Goal: Information Seeking & Learning: Learn about a topic

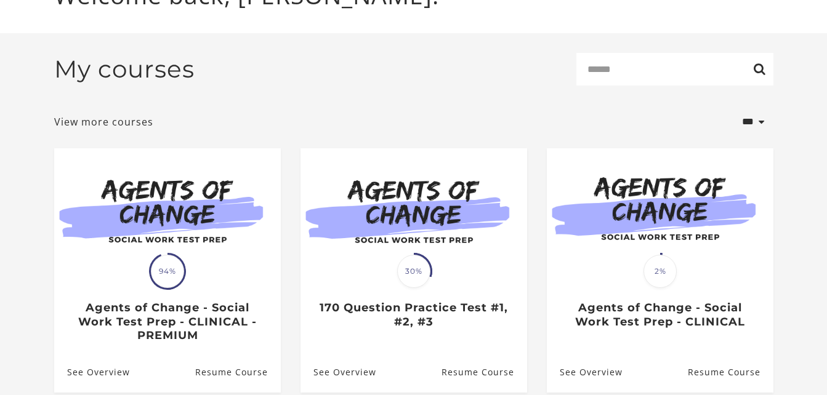
scroll to position [172, 0]
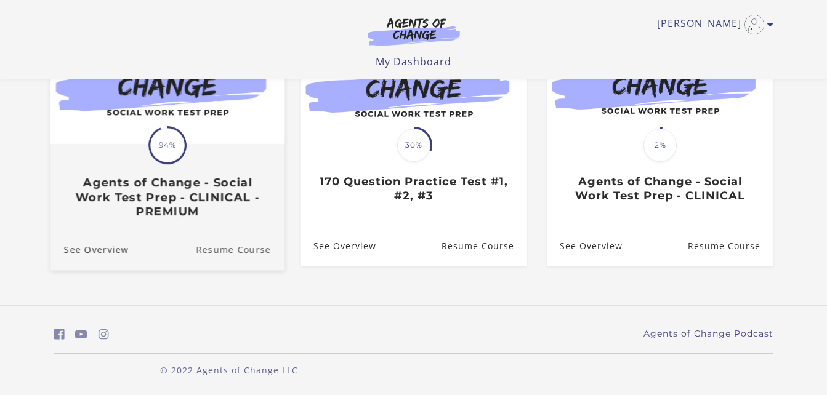
click at [234, 253] on link "Resume Course" at bounding box center [240, 248] width 89 height 41
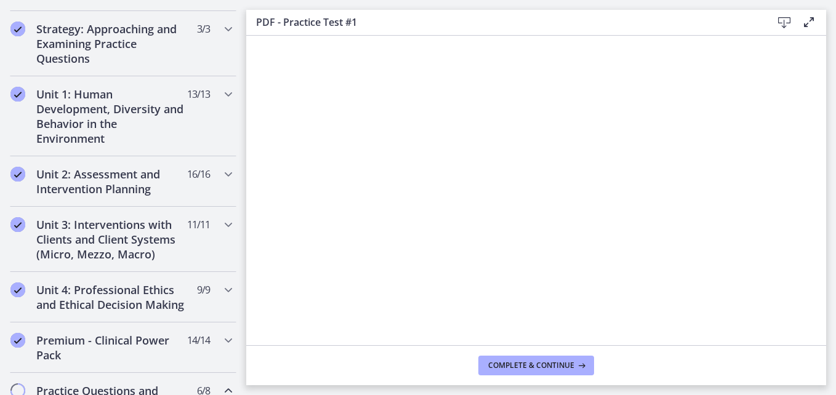
scroll to position [273, 0]
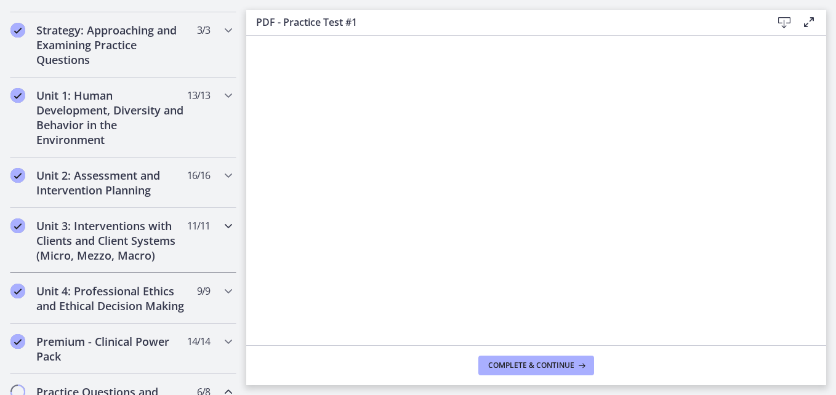
click at [78, 246] on h2 "Unit 3: Interventions with Clients and Client Systems (Micro, Mezzo, Macro)" at bounding box center [111, 241] width 150 height 44
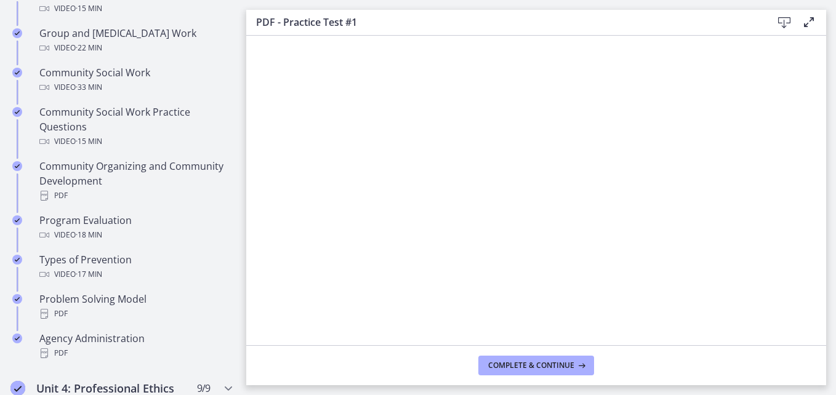
scroll to position [650, 0]
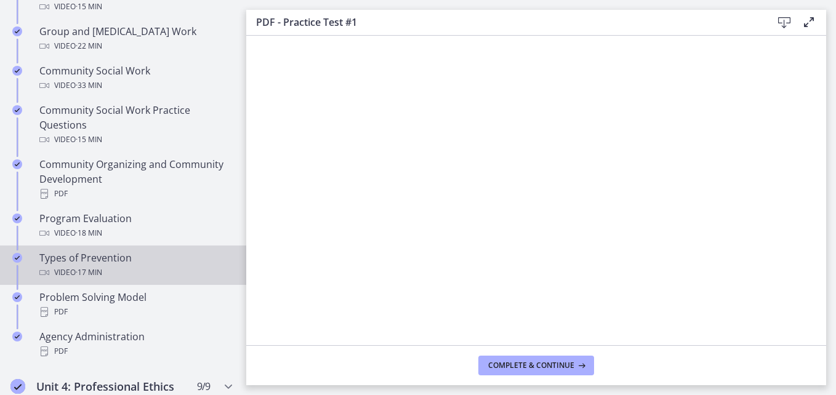
click at [67, 258] on div "Types of Prevention Video · 17 min" at bounding box center [135, 266] width 192 height 30
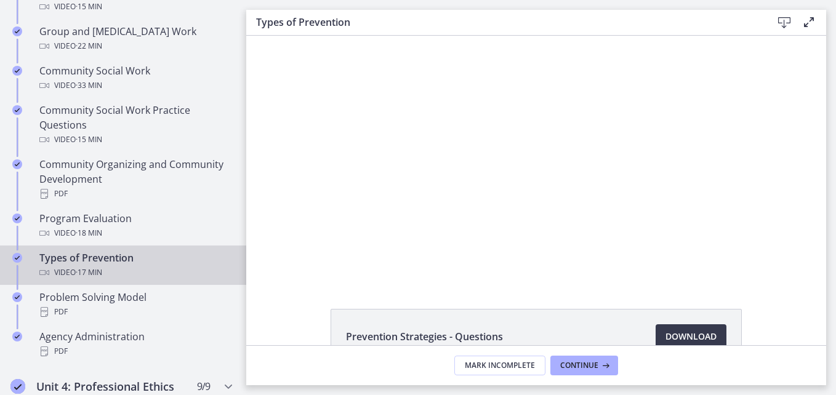
scroll to position [996, 0]
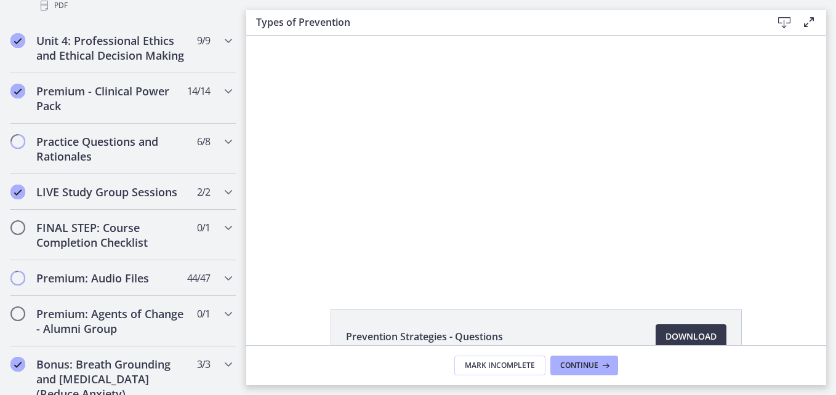
click at [644, 195] on div at bounding box center [536, 158] width 436 height 245
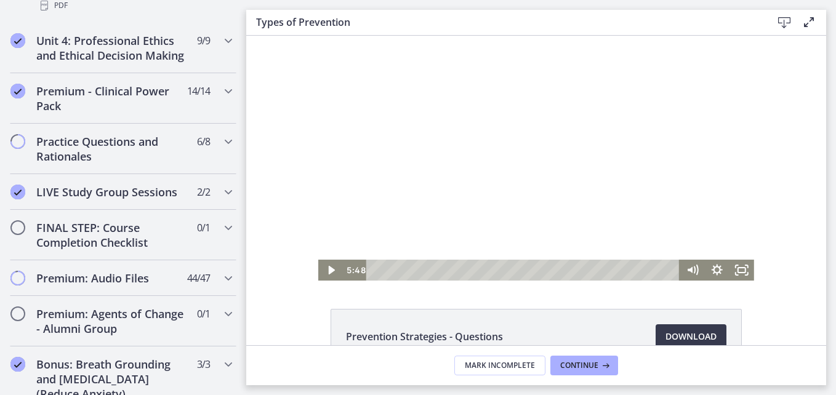
click at [658, 204] on div at bounding box center [536, 158] width 436 height 245
click at [661, 206] on div at bounding box center [536, 158] width 436 height 245
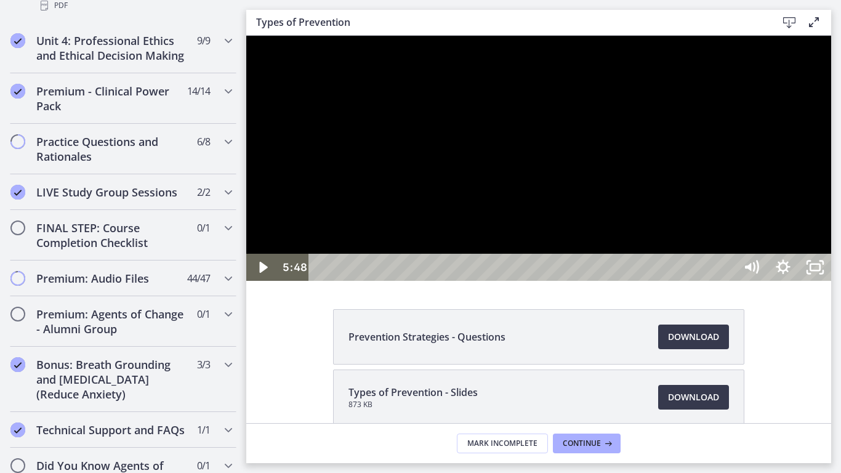
click at [831, 281] on div at bounding box center [538, 158] width 585 height 245
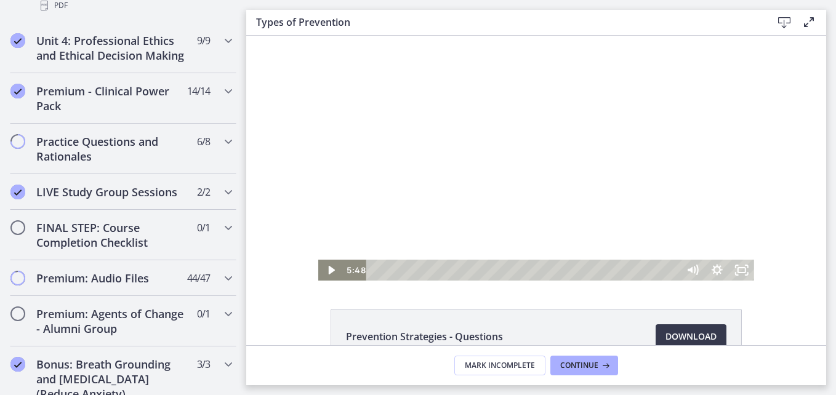
click at [666, 213] on div at bounding box center [536, 158] width 436 height 245
click at [667, 206] on div at bounding box center [536, 158] width 436 height 245
click at [660, 203] on div at bounding box center [536, 158] width 436 height 245
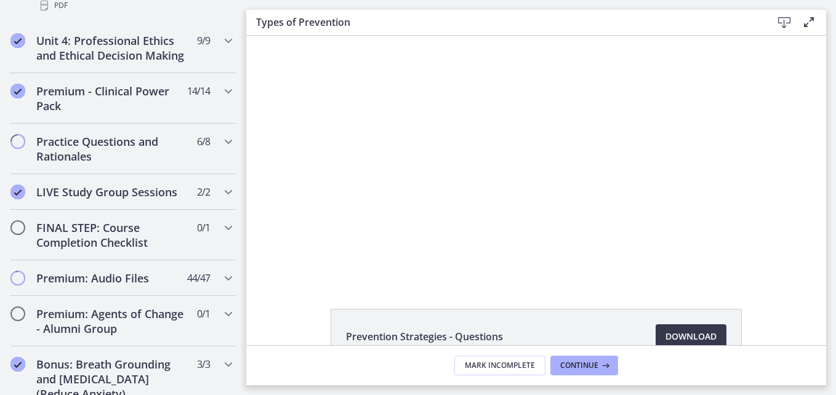
scroll to position [0, 0]
click at [580, 368] on span "Continue" at bounding box center [579, 366] width 38 height 10
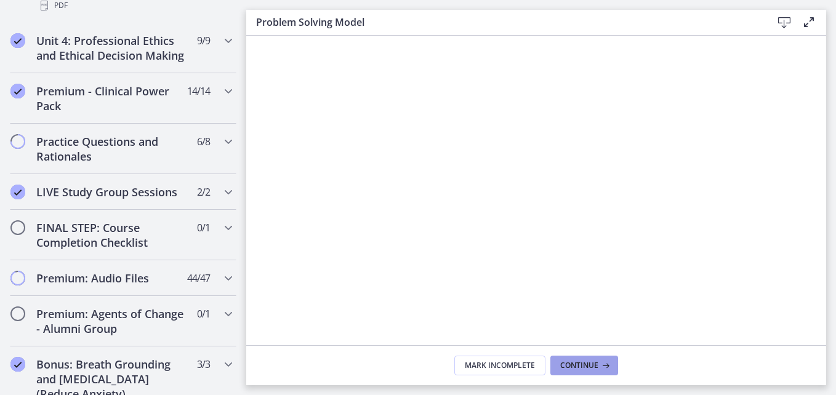
click at [578, 368] on span "Continue" at bounding box center [579, 366] width 38 height 10
